Goal: Task Accomplishment & Management: Use online tool/utility

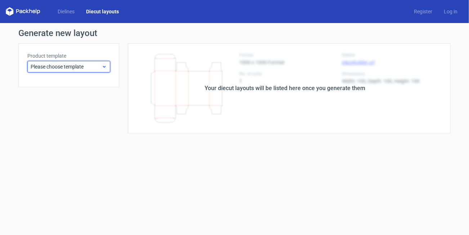
click at [58, 65] on span "Please choose template" at bounding box center [66, 66] width 71 height 7
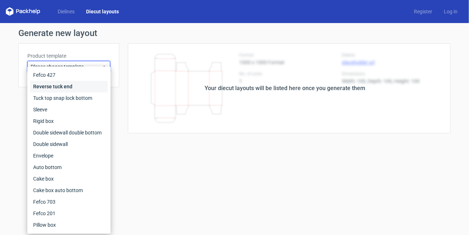
click at [57, 87] on div "Reverse tuck end" at bounding box center [68, 87] width 77 height 12
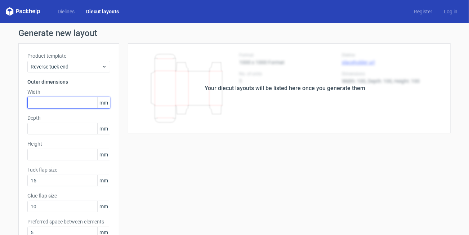
click at [54, 104] on input "text" at bounding box center [68, 103] width 83 height 12
type input "54"
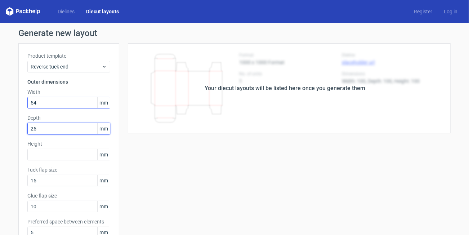
type input "25"
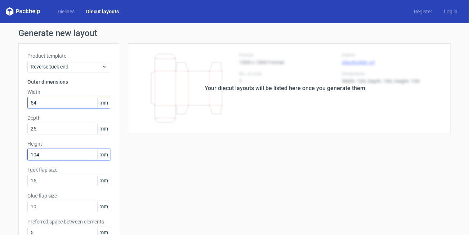
type input "104"
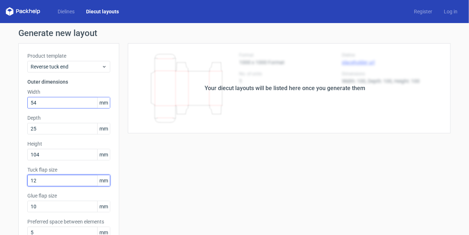
type input "12"
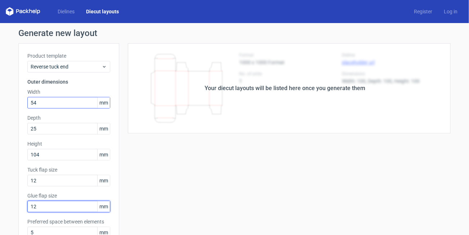
type input "12"
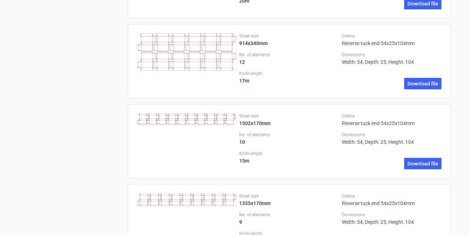
scroll to position [589, 0]
